Goal: Transaction & Acquisition: Purchase product/service

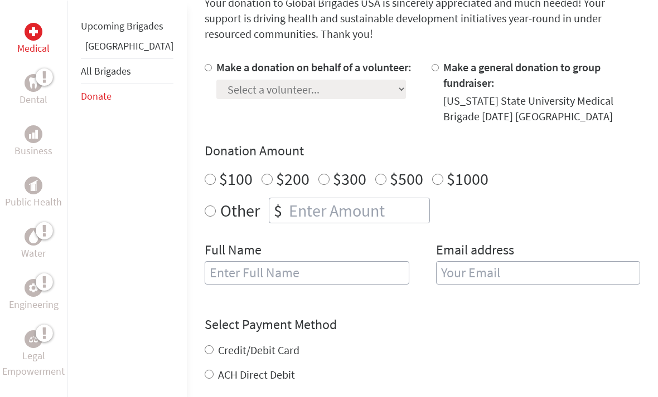
click at [216, 66] on label "Make a donation on behalf of a volunteer:" at bounding box center [313, 67] width 195 height 14
click at [205, 66] on input "Make a donation on behalf of a volunteer:" at bounding box center [208, 67] width 7 height 7
radio input "true"
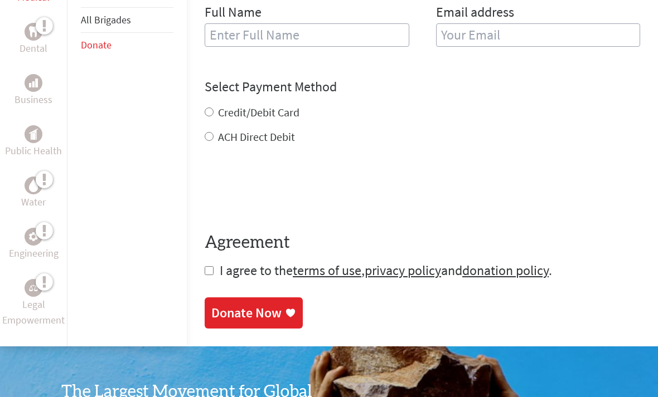
scroll to position [567, 0]
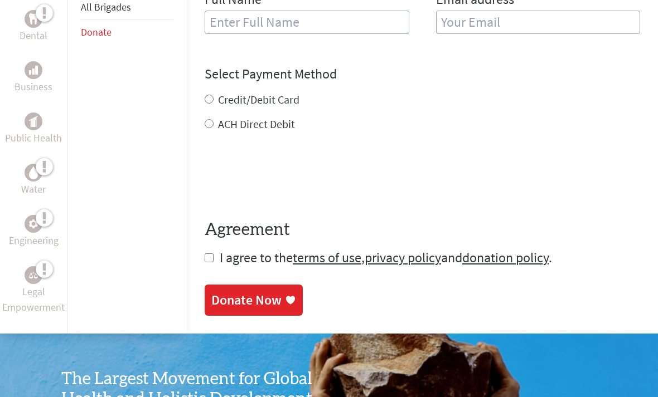
click at [218, 117] on label "ACH Direct Debit" at bounding box center [256, 124] width 77 height 14
click at [205, 119] on input "ACH Direct Debit" at bounding box center [209, 123] width 9 height 9
radio input "true"
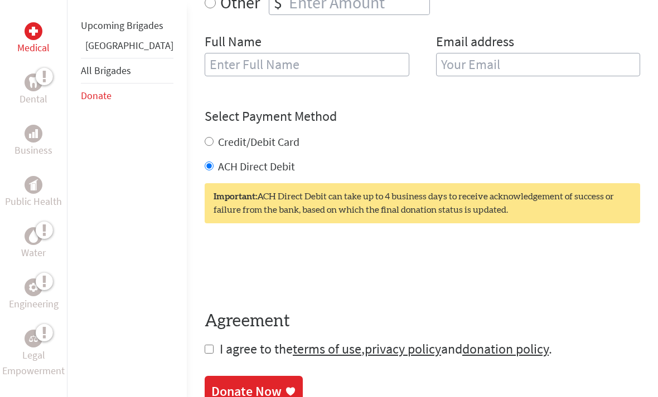
scroll to position [517, 0]
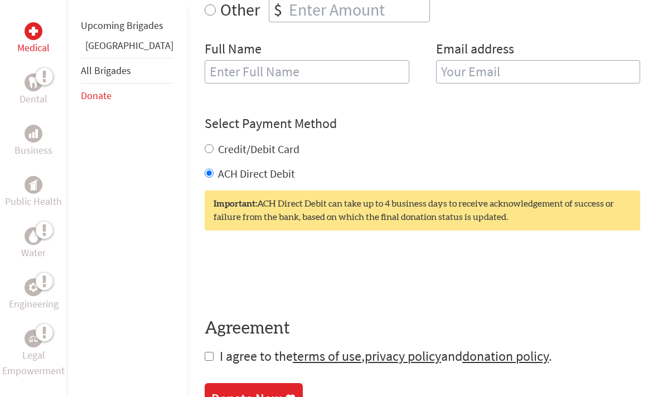
click at [240, 142] on label "Credit/Debit Card" at bounding box center [258, 149] width 81 height 14
click at [214, 144] on input "Credit/Debit Card" at bounding box center [209, 148] width 9 height 9
radio input "true"
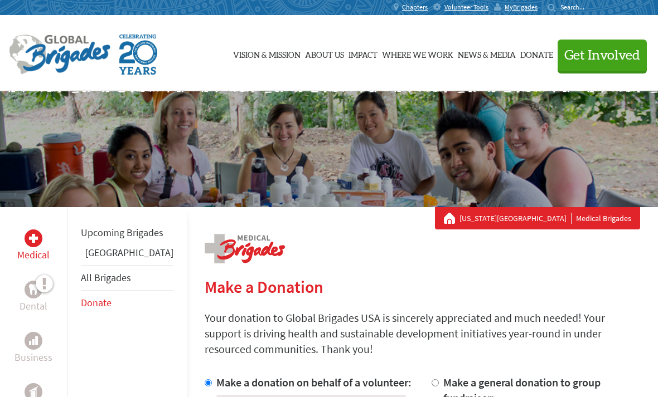
scroll to position [0, 0]
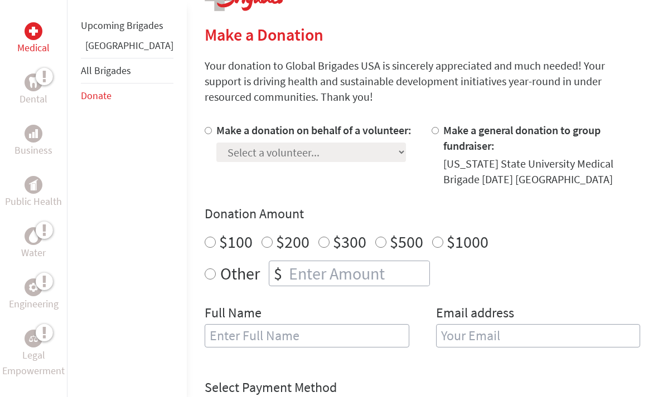
scroll to position [331, 0]
